Goal: Transaction & Acquisition: Purchase product/service

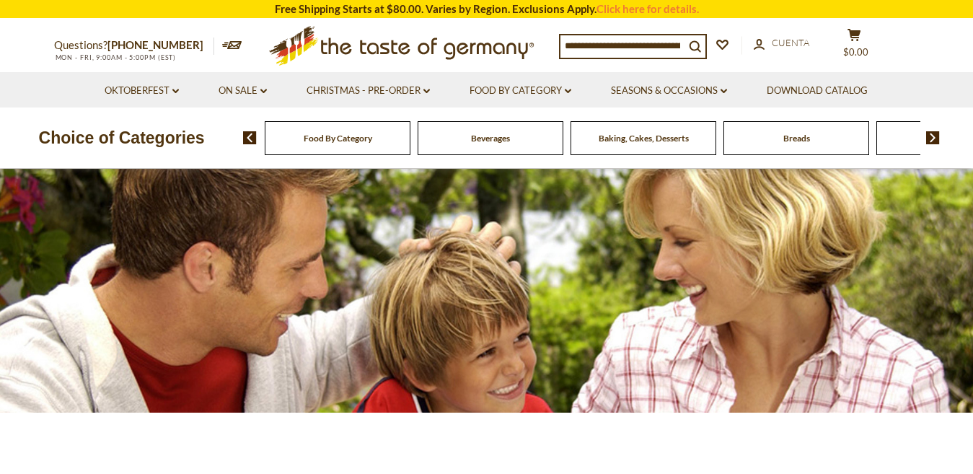
click at [572, 44] on input at bounding box center [622, 45] width 124 height 20
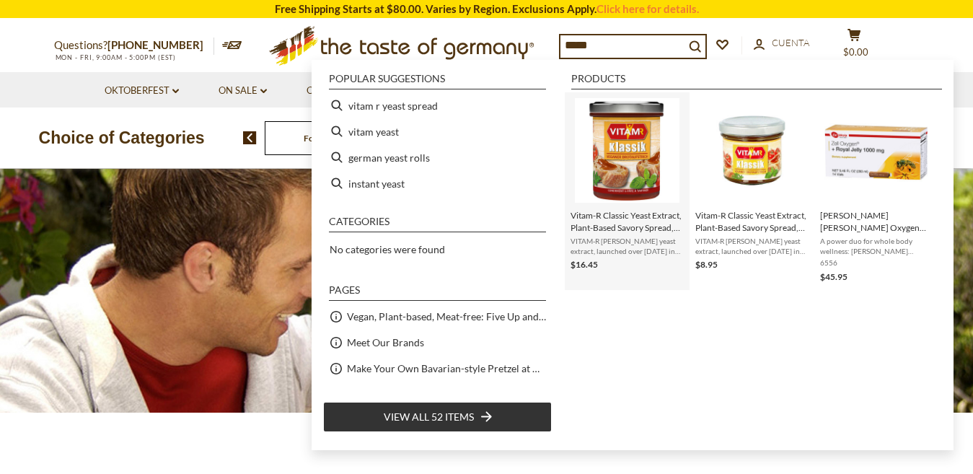
type input "*****"
click at [627, 169] on img "Vitam-R Classic Yeast Extract, Plant-Based Savory Spread, 8.8 oz" at bounding box center [627, 150] width 105 height 105
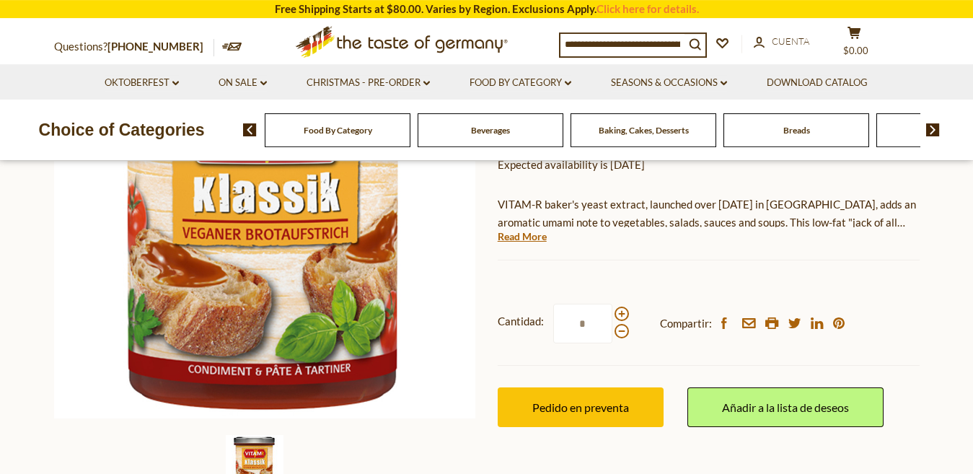
scroll to position [253, 0]
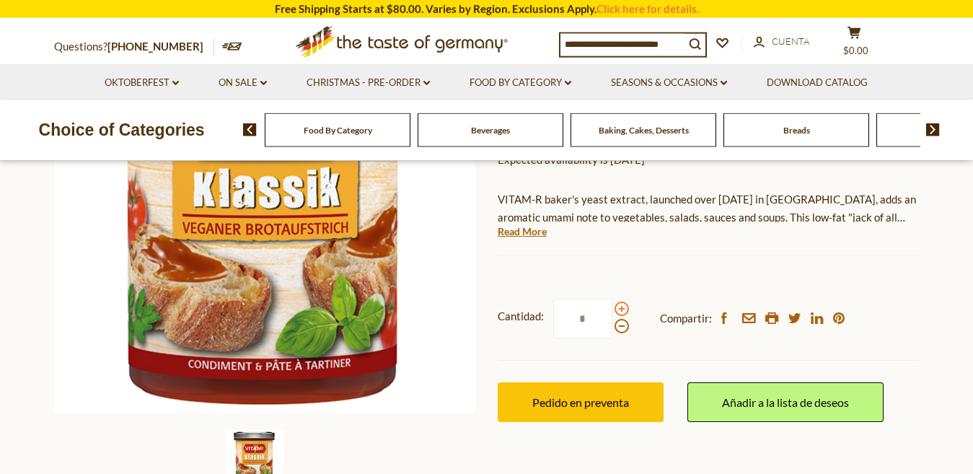
click at [620, 309] on span at bounding box center [621, 308] width 14 height 14
click at [612, 309] on input "*" at bounding box center [582, 318] width 59 height 40
type input "*"
click at [681, 176] on div "Vitam Vitam-R Classic Yeast Extract, Plant-Based Savory Spread, 8.8 oz $16.45 (…" at bounding box center [708, 222] width 422 height 463
